Goal: Information Seeking & Learning: Learn about a topic

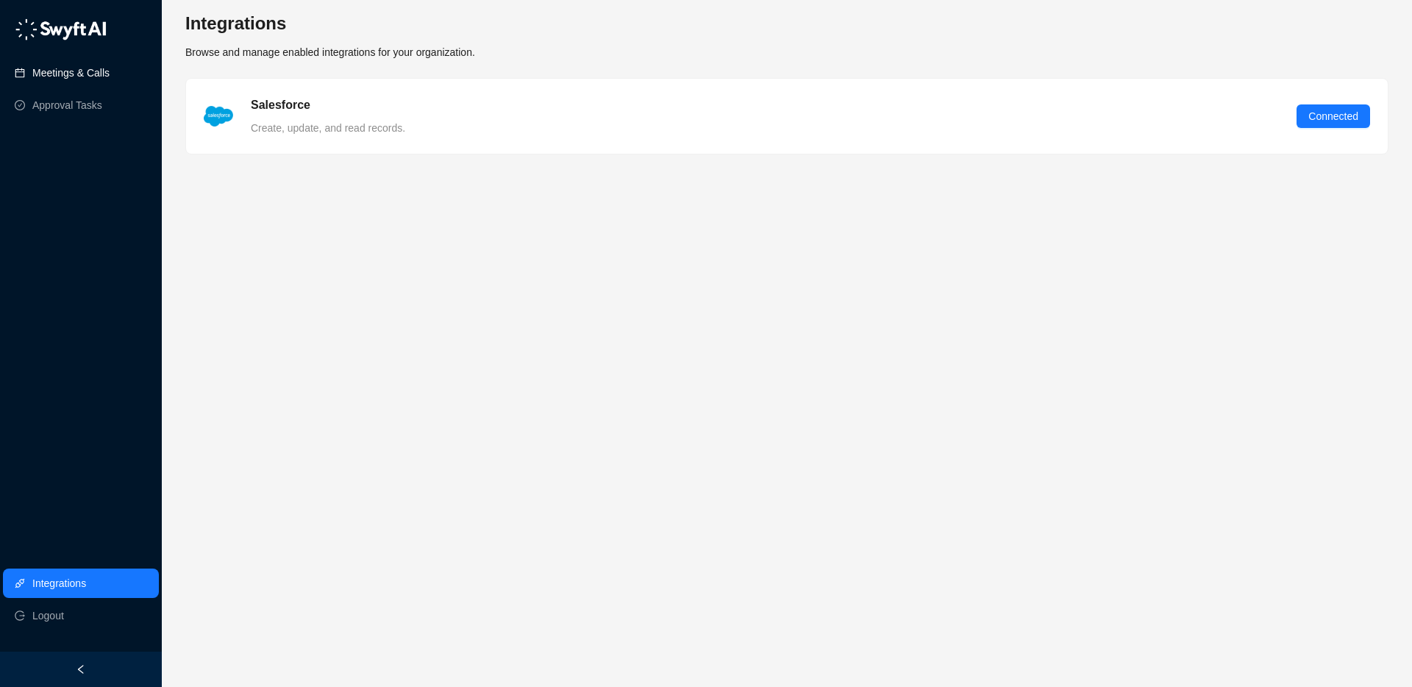
click at [97, 65] on link "Meetings & Calls" at bounding box center [70, 72] width 77 height 29
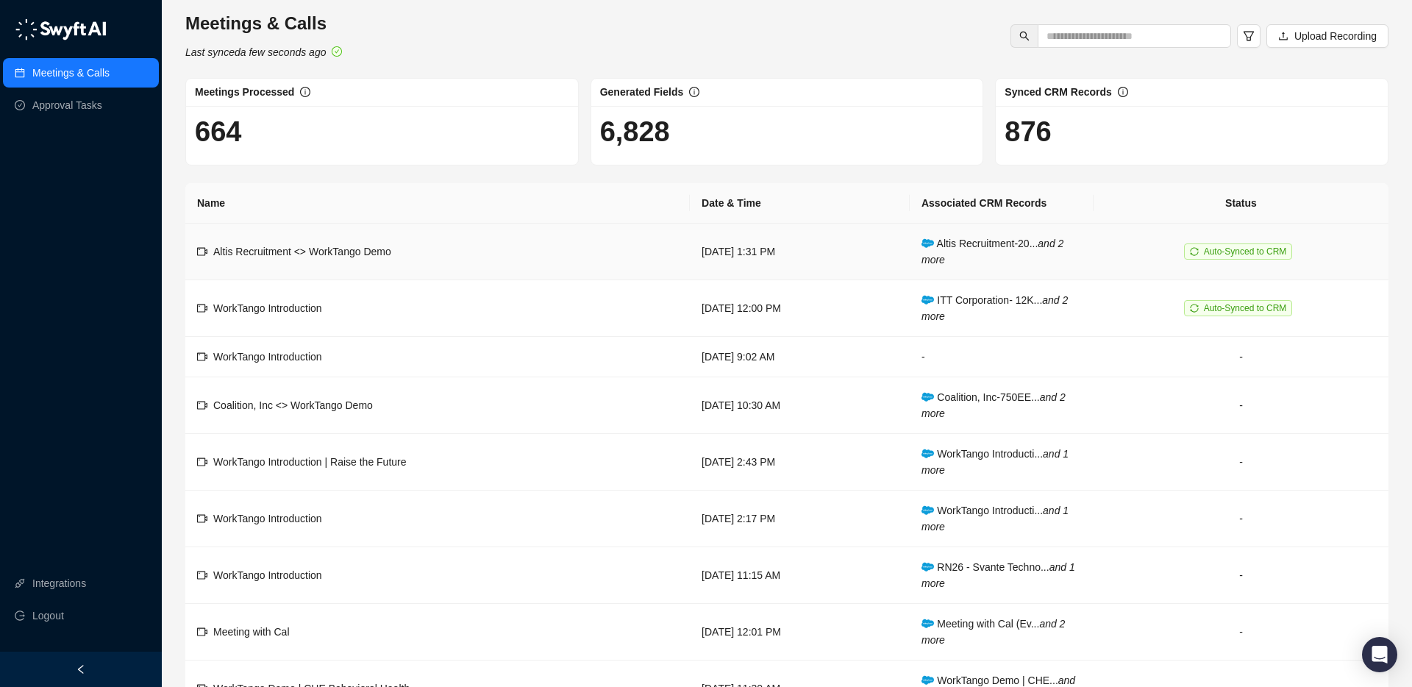
click at [513, 248] on td "Altis Recruitment <> WorkTango Demo" at bounding box center [437, 252] width 505 height 57
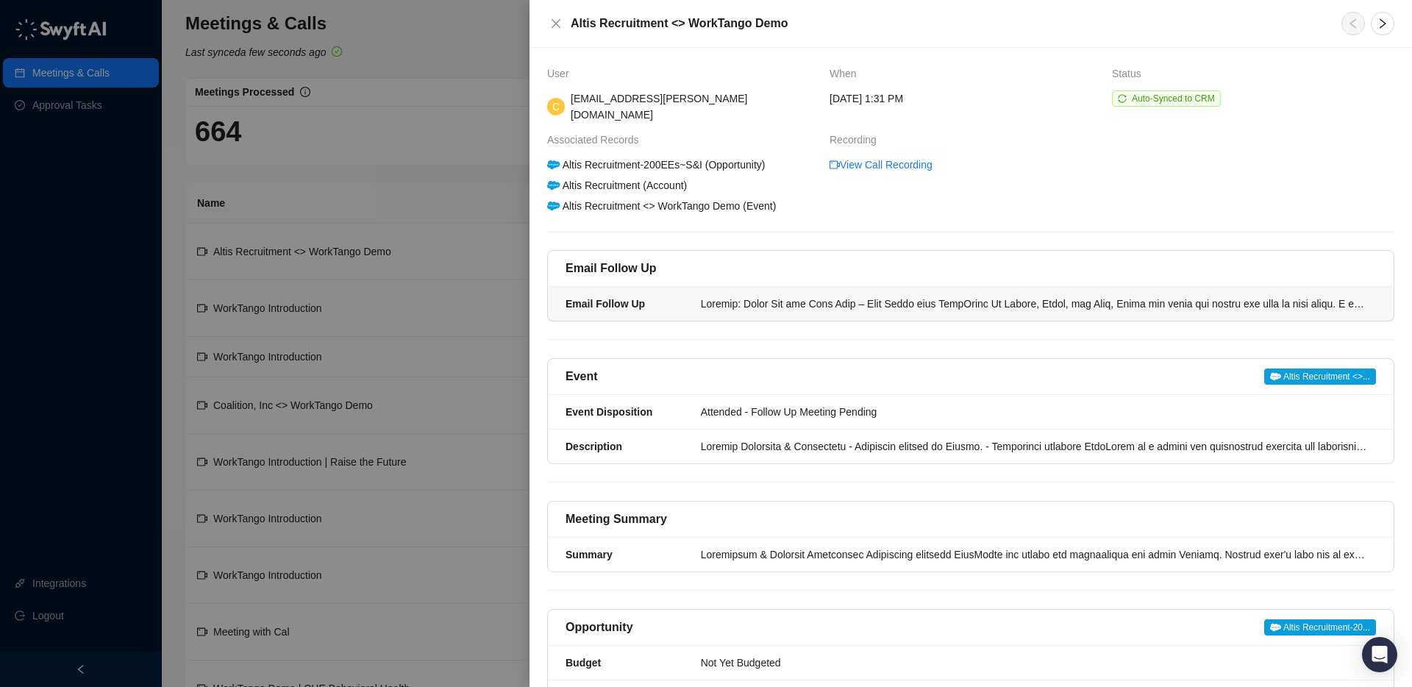
click at [858, 296] on div at bounding box center [1034, 304] width 666 height 16
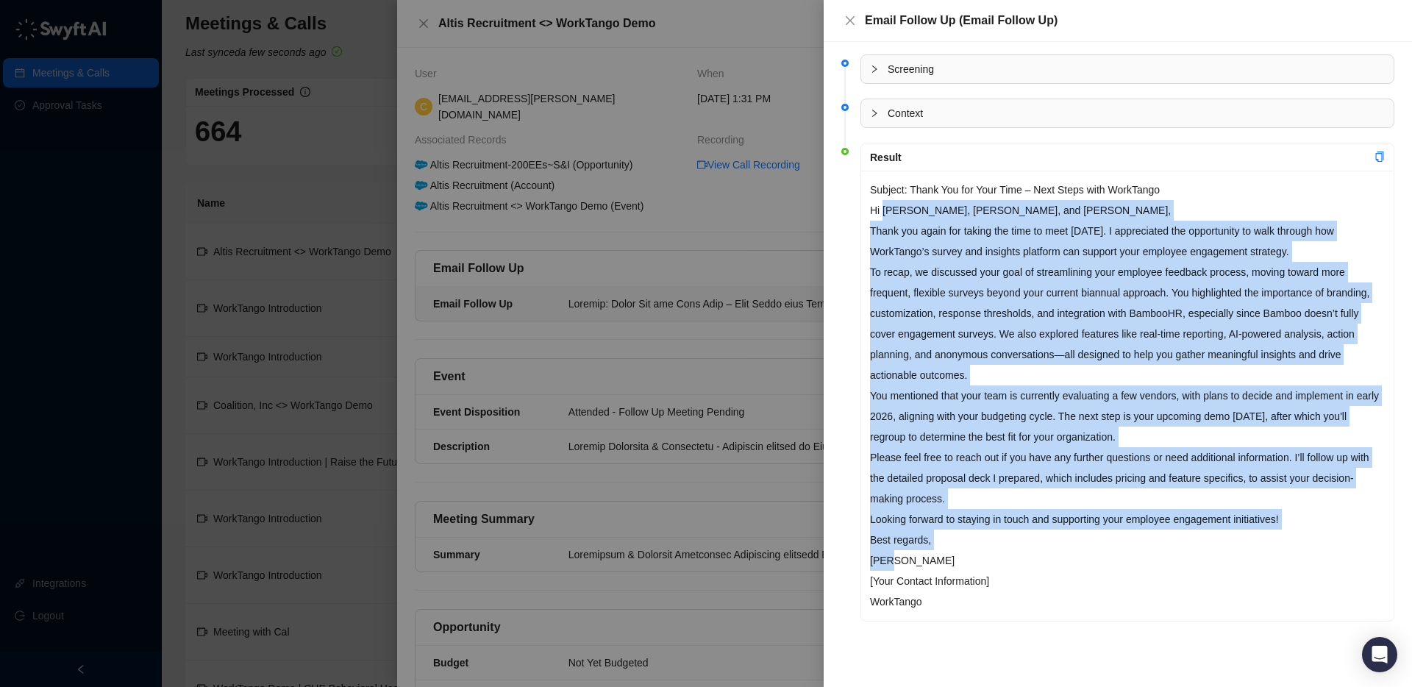
drag, startPoint x: 885, startPoint y: 209, endPoint x: 888, endPoint y: 553, distance: 344.2
click at [888, 553] on div "Subject: Thank You for Your Time – Next Steps with WorkTango Hi [PERSON_NAME], …" at bounding box center [1127, 396] width 532 height 450
copy div "Loremi, Dolor, sit Amet, Conse adi elits doe tempor inc utla et dolo magna. A e…"
click at [382, 148] on div at bounding box center [706, 343] width 1412 height 687
